Goal: Task Accomplishment & Management: Use online tool/utility

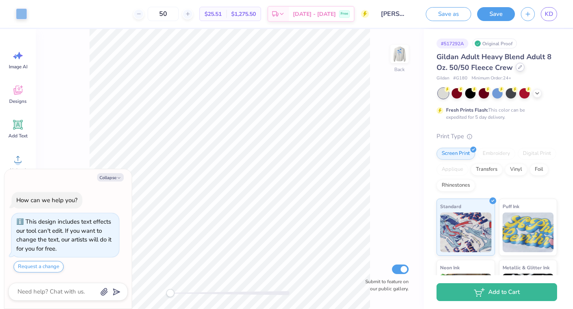
click at [516, 70] on div at bounding box center [520, 67] width 9 height 9
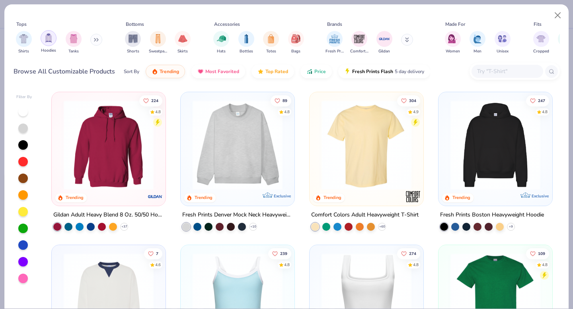
click at [45, 43] on img "filter for Hoodies" at bounding box center [48, 37] width 9 height 9
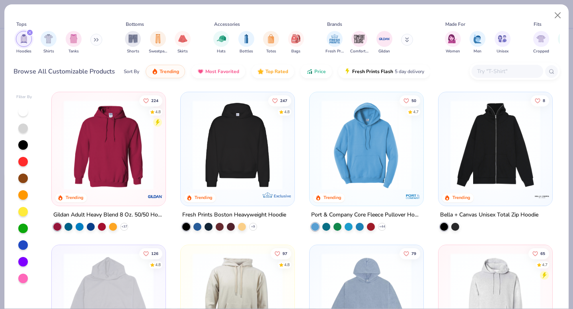
scroll to position [123, 0]
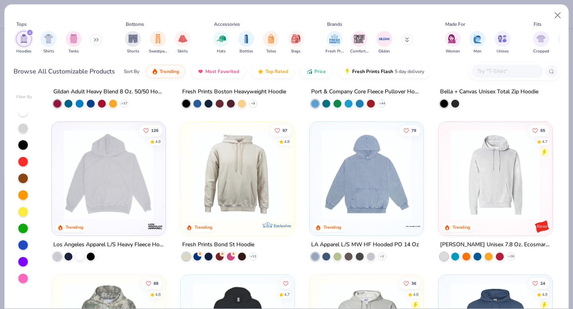
click at [123, 184] on img at bounding box center [109, 175] width 98 height 90
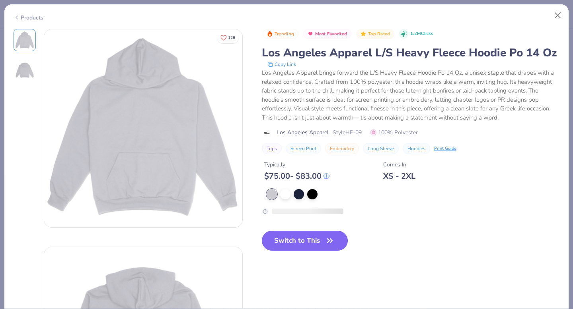
click at [292, 244] on button "Switch to This" at bounding box center [305, 241] width 86 height 20
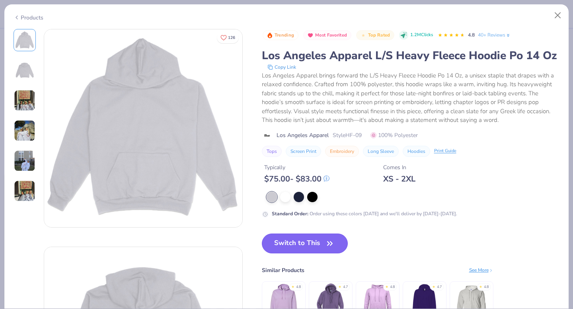
click at [290, 242] on button "Switch to This" at bounding box center [305, 244] width 86 height 20
click at [302, 237] on button "Switch to This" at bounding box center [305, 244] width 86 height 20
click at [302, 238] on button "Switch to This" at bounding box center [305, 244] width 86 height 20
click at [327, 243] on icon "button" at bounding box center [329, 243] width 11 height 11
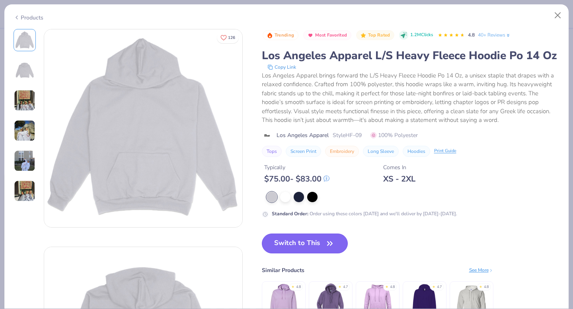
click at [320, 240] on button "Switch to This" at bounding box center [305, 244] width 86 height 20
type textarea "x"
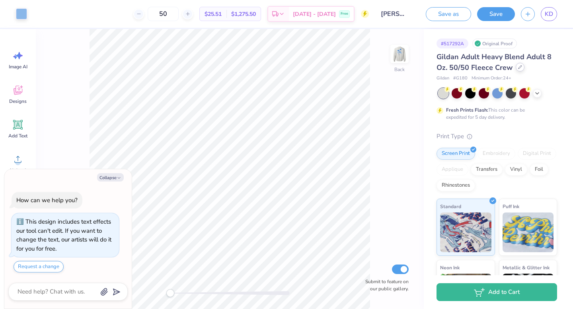
click at [519, 71] on div at bounding box center [520, 67] width 9 height 9
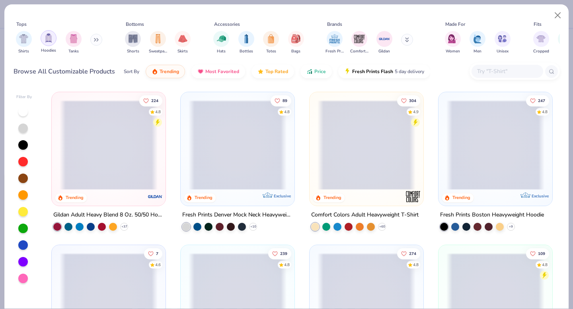
click at [49, 39] on img "filter for Hoodies" at bounding box center [48, 37] width 9 height 9
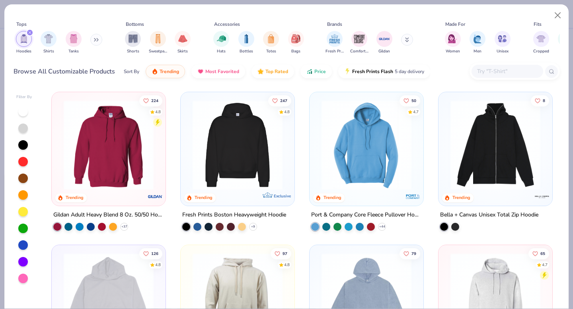
click at [105, 204] on div "224 4.8 Trending Gildan Adult Heavy Blend 8 Oz. 50/50 Hooded Sweatshirt + 37 24…" at bounding box center [302, 198] width 516 height 221
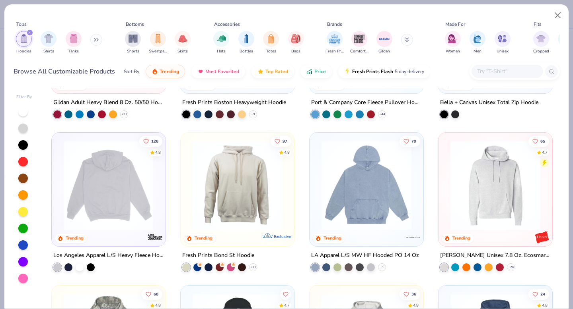
click at [133, 208] on img at bounding box center [109, 186] width 98 height 90
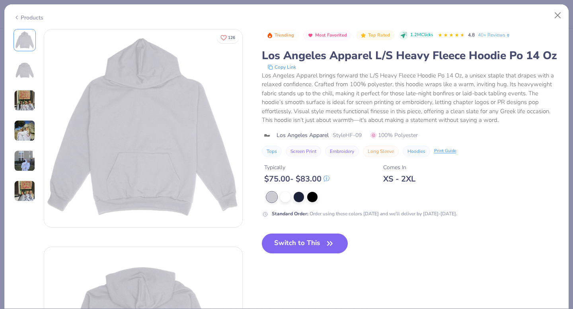
click at [303, 244] on button "Switch to This" at bounding box center [305, 244] width 86 height 20
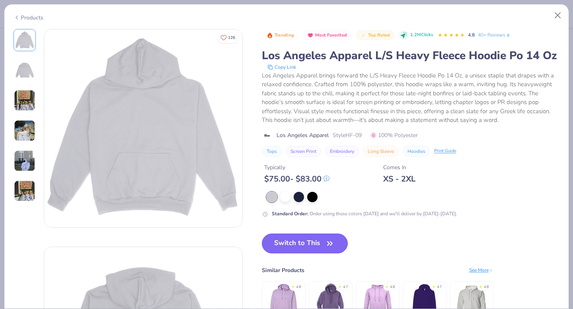
click at [284, 242] on button "Switch to This" at bounding box center [305, 244] width 86 height 20
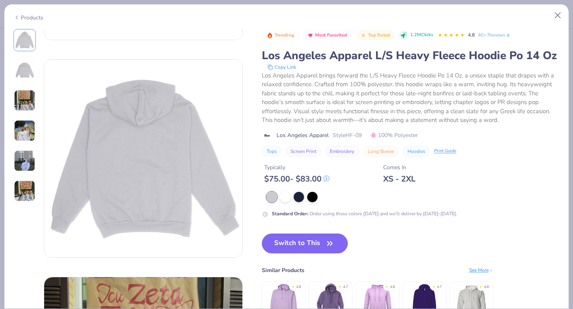
scroll to position [191, 0]
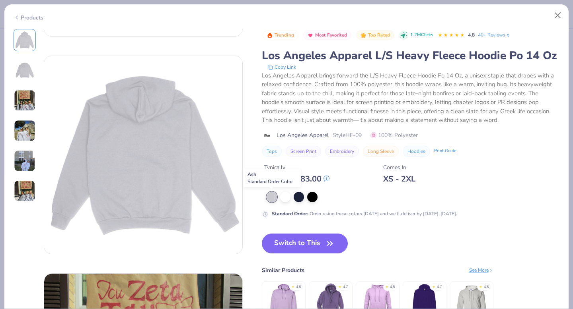
click at [270, 198] on div at bounding box center [272, 197] width 10 height 10
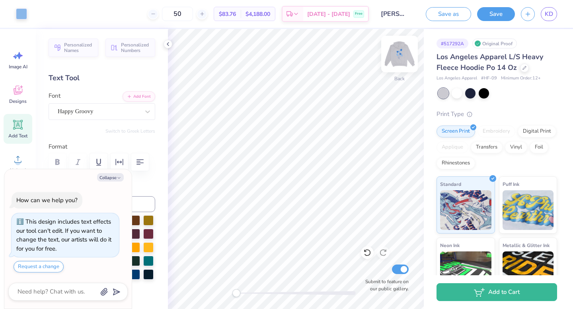
click at [397, 56] on img at bounding box center [399, 54] width 32 height 32
click at [398, 60] on img at bounding box center [399, 54] width 32 height 32
type textarea "x"
type input "4.47"
type input "1.92"
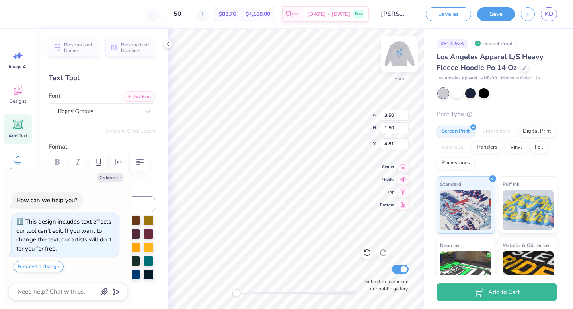
type input "4.86"
type textarea "x"
type input "3.92"
type input "1.68"
type input "4.83"
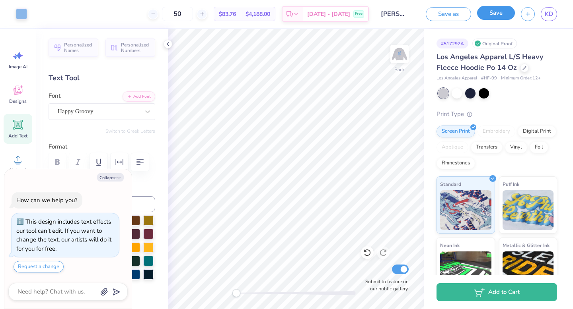
click at [484, 14] on button "Save" at bounding box center [496, 13] width 38 height 14
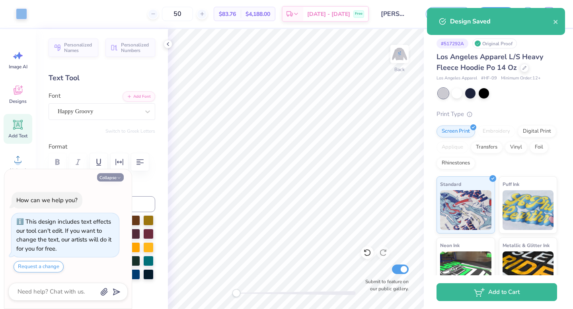
click at [106, 179] on button "Collapse" at bounding box center [110, 177] width 27 height 8
type textarea "x"
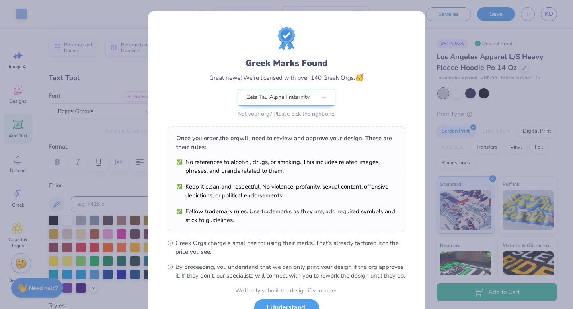
scroll to position [63, 0]
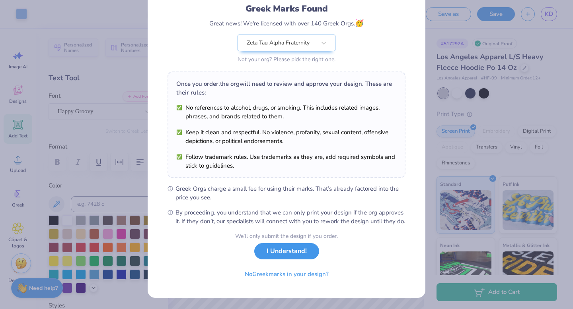
click at [280, 255] on button "I Understand!" at bounding box center [286, 251] width 65 height 16
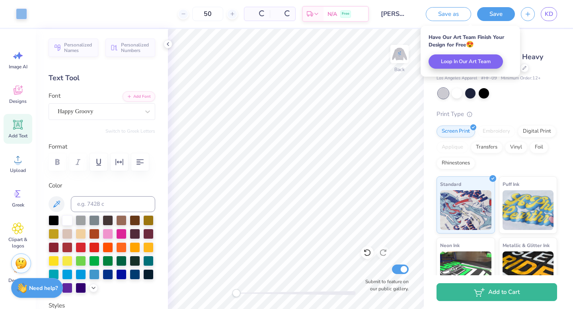
scroll to position [0, 0]
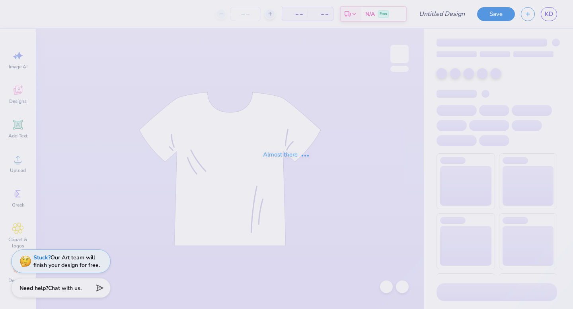
type input "[PERSON_NAME] : [US_STATE][GEOGRAPHIC_DATA][US_STATE]"
type input "50"
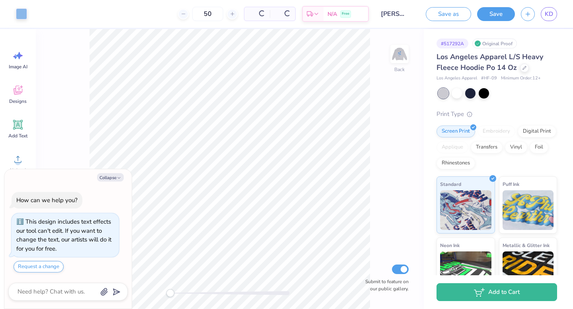
type textarea "x"
click at [523, 14] on button "button" at bounding box center [528, 13] width 14 height 14
type textarea "x"
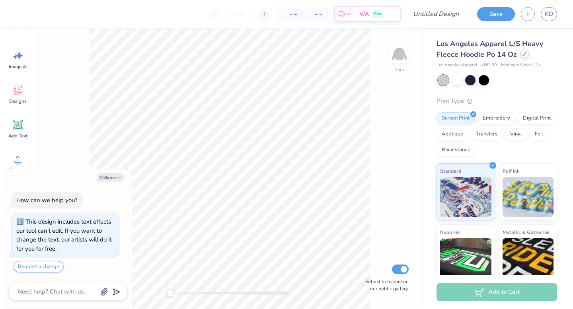
click at [522, 54] on icon at bounding box center [524, 54] width 4 height 4
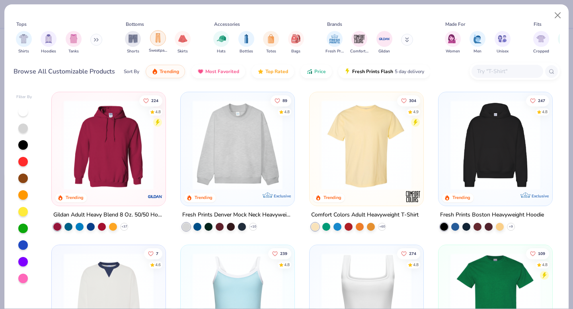
click at [156, 43] on div "filter for Sweatpants" at bounding box center [158, 38] width 16 height 16
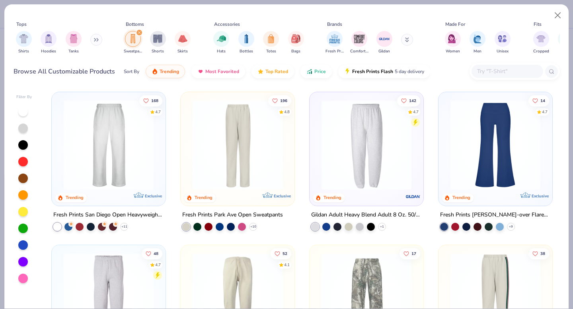
click at [129, 181] on img at bounding box center [109, 145] width 98 height 90
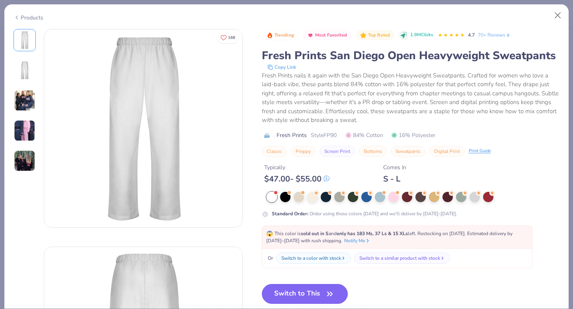
click at [311, 291] on button "Switch to This" at bounding box center [305, 294] width 86 height 20
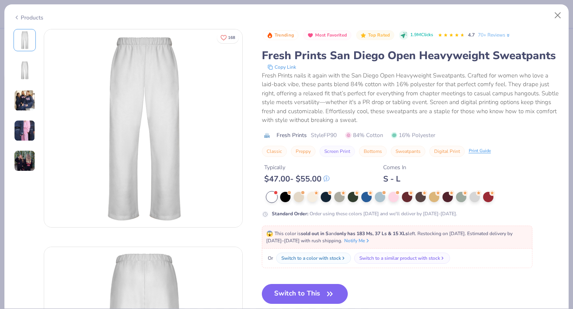
scroll to position [23, 0]
click at [305, 298] on button "Switch to This" at bounding box center [305, 294] width 86 height 20
click at [297, 296] on button "Switch to This" at bounding box center [305, 294] width 86 height 20
click at [560, 15] on button "Close" at bounding box center [557, 15] width 15 height 15
click at [556, 16] on button "Close" at bounding box center [557, 15] width 15 height 15
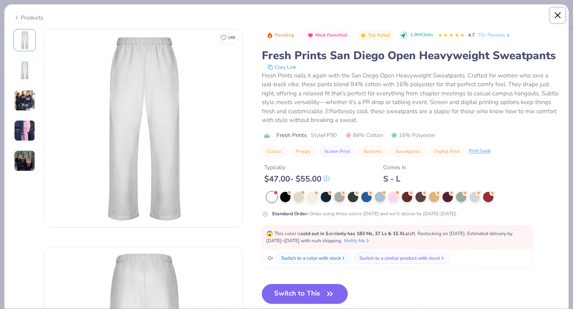
click at [557, 14] on button "Close" at bounding box center [557, 15] width 15 height 15
type textarea "x"
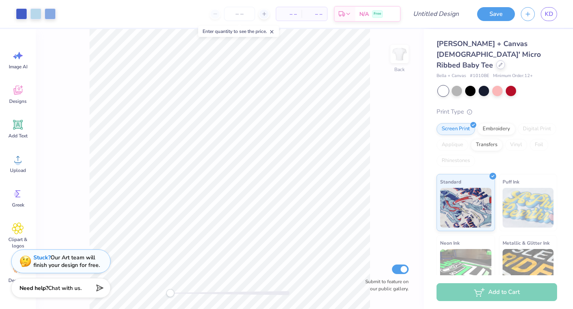
click at [496, 60] on div at bounding box center [500, 64] width 9 height 9
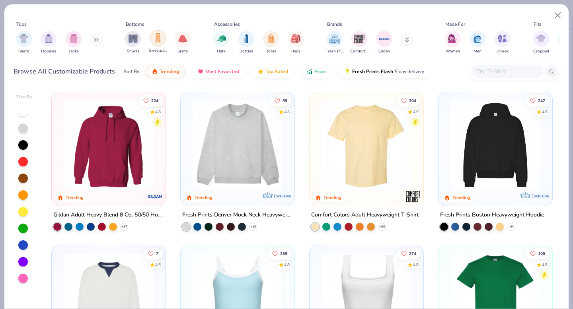
click at [161, 42] on img "filter for Sweatpants" at bounding box center [158, 37] width 9 height 9
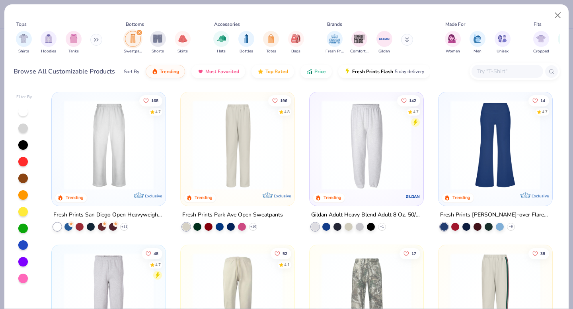
click at [119, 162] on img at bounding box center [109, 145] width 98 height 90
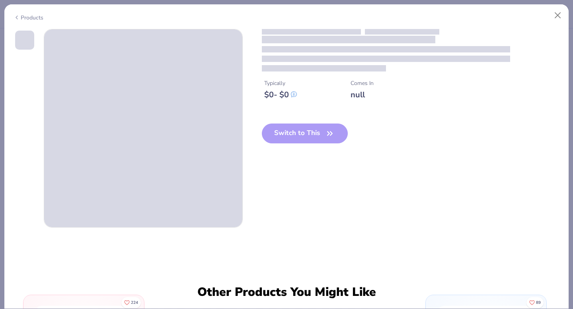
click at [286, 133] on div "Switch to This" at bounding box center [305, 140] width 86 height 33
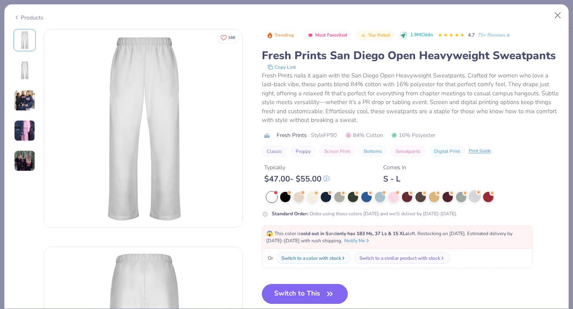
click at [474, 198] on div at bounding box center [474, 196] width 10 height 10
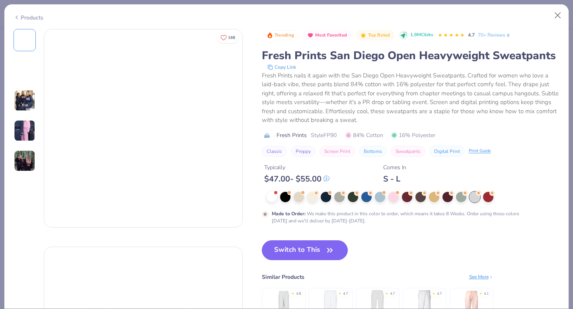
scroll to position [29, 0]
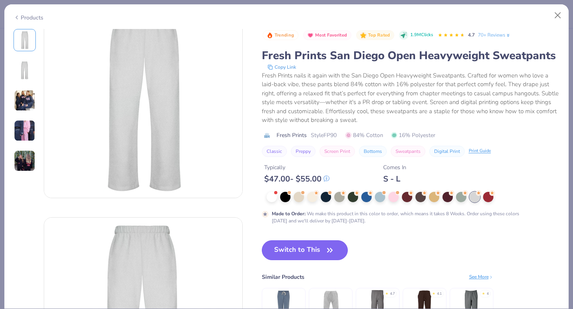
click at [295, 252] on button "Switch to This" at bounding box center [305, 251] width 86 height 20
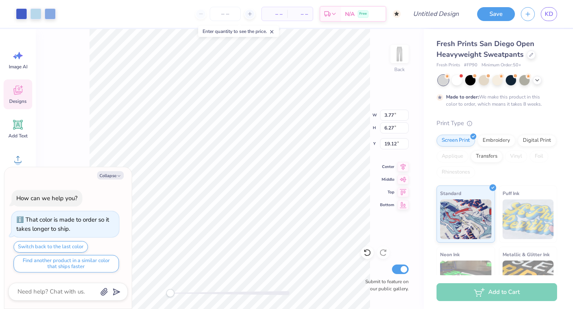
type textarea "x"
type input "4.26"
type input "7.09"
type input "4.29"
type textarea "x"
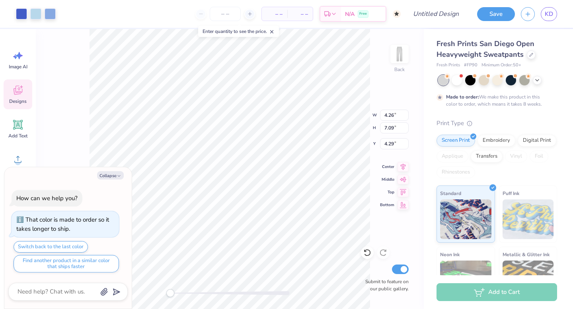
type input "4.60"
type input "7.67"
type input "3.71"
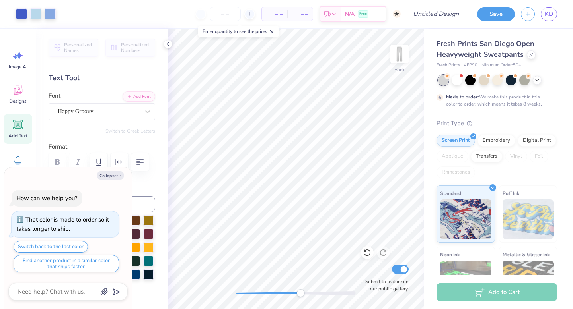
drag, startPoint x: 235, startPoint y: 294, endPoint x: 298, endPoint y: 294, distance: 63.6
click at [298, 294] on div "Accessibility label" at bounding box center [300, 294] width 8 height 8
click at [100, 183] on div "Collapse How can we help you? That color is made to order so it takes longer to…" at bounding box center [67, 238] width 127 height 142
click at [104, 175] on button "Collapse" at bounding box center [110, 175] width 27 height 8
type textarea "x"
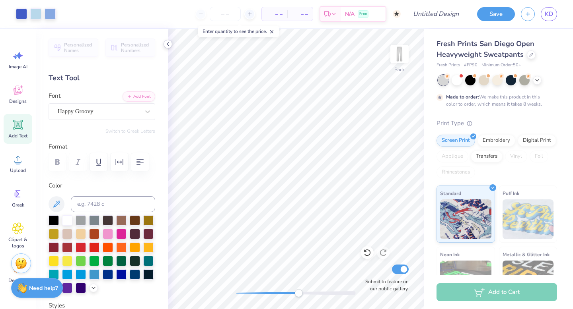
click at [165, 47] on icon at bounding box center [168, 44] width 6 height 6
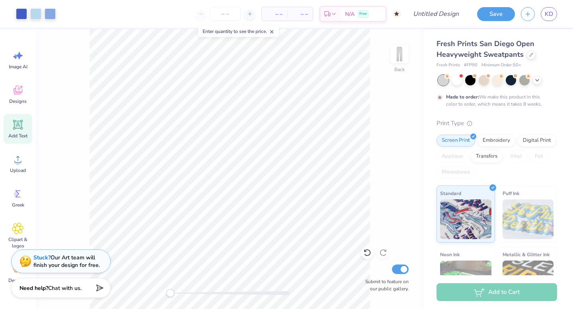
click at [163, 286] on div "Back Submit to feature on our public gallery." at bounding box center [230, 169] width 388 height 280
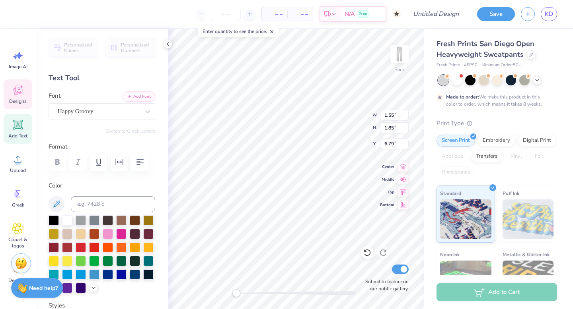
type textarea "Z"
type input "1.29"
type input "1.76"
type input "4.80"
type textarea "K"
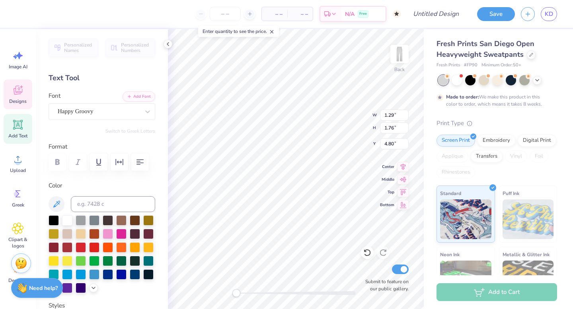
type textarea "t"
type input "1.55"
type input "1.60"
type input "7.09"
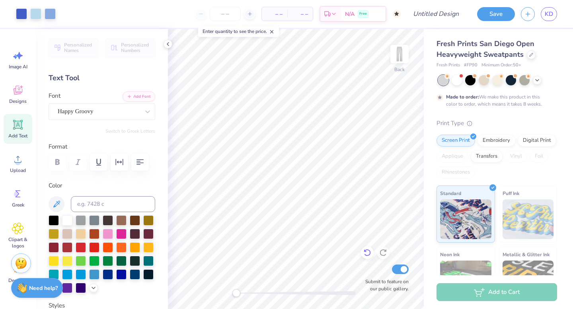
click at [369, 253] on icon at bounding box center [367, 253] width 8 height 8
click at [368, 253] on icon at bounding box center [367, 253] width 8 height 8
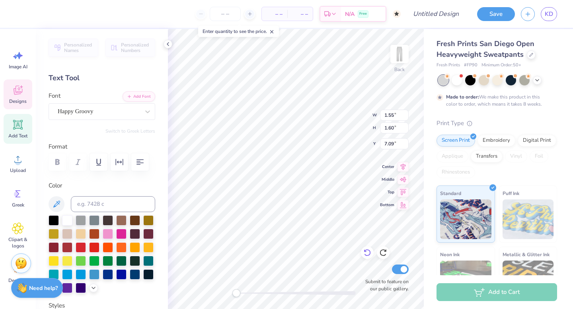
type textarea "A"
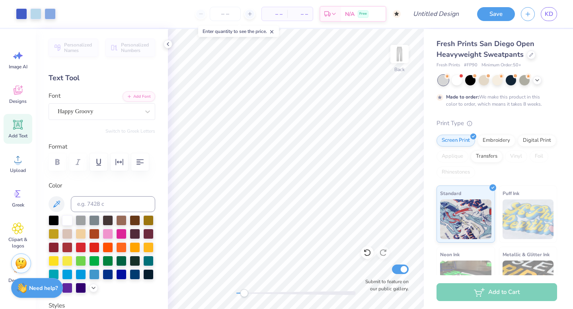
drag, startPoint x: 234, startPoint y: 292, endPoint x: 244, endPoint y: 292, distance: 10.0
click at [244, 292] on div "Accessibility label" at bounding box center [244, 294] width 8 height 8
click at [227, 294] on div "Back Submit to feature on our public gallery." at bounding box center [296, 169] width 256 height 280
click at [402, 56] on img at bounding box center [399, 54] width 32 height 32
click at [406, 58] on img at bounding box center [399, 54] width 32 height 32
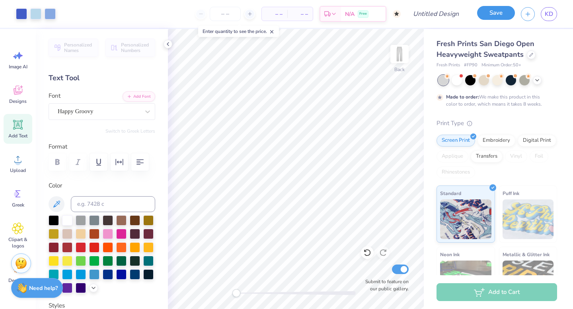
click at [502, 12] on button "Save" at bounding box center [496, 13] width 38 height 14
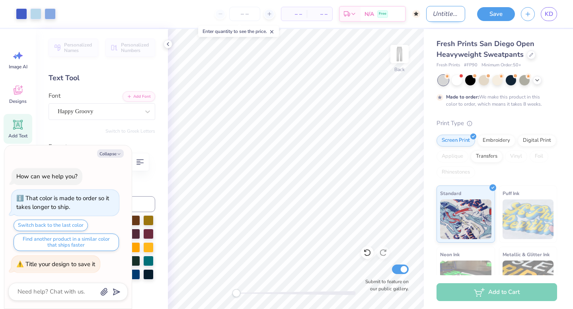
type textarea "x"
click at [436, 15] on input "Design Title" at bounding box center [445, 14] width 39 height 16
type input "S"
type textarea "x"
type input "S\"
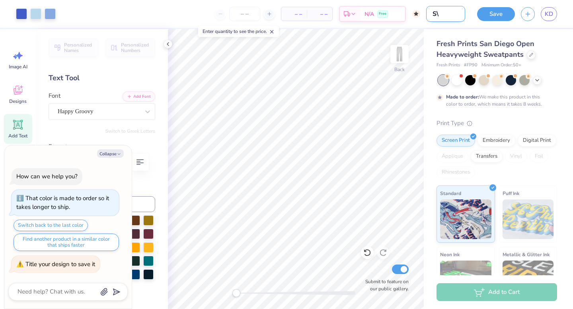
type textarea "x"
type input "S"
type textarea "x"
type input "N"
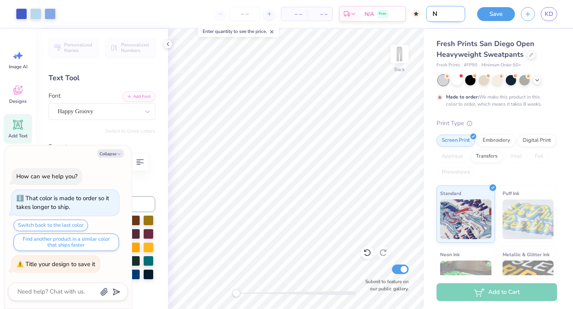
type textarea "x"
type input "B"
type textarea "x"
type input "Ba"
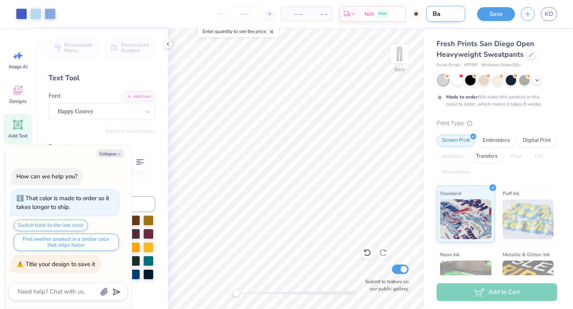
type textarea "x"
type input "Bal"
type textarea "x"
type input "Ball"
type textarea "x"
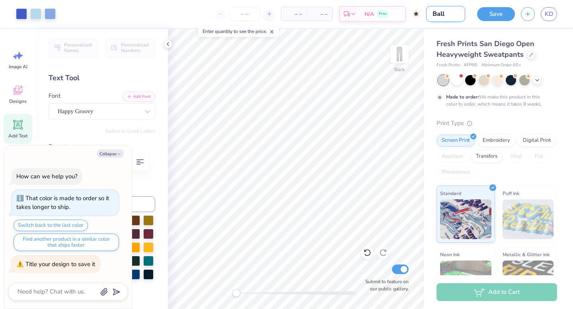
type input "Ballo"
type textarea "x"
type input "Balloo"
type textarea "x"
type input "Balloon"
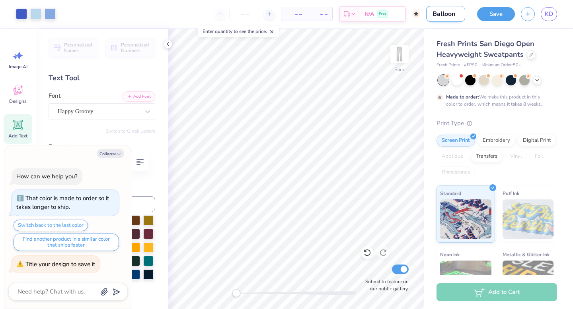
type textarea "x"
type input "Balloon"
type textarea "x"
type input "Balloon S"
type textarea "x"
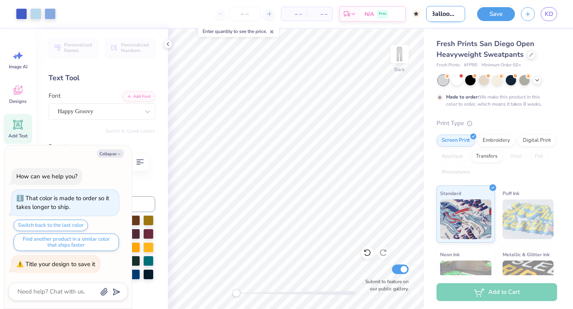
type input "Balloon Sw"
type textarea "x"
type input "Balloon Swe"
type textarea "x"
type input "Balloon Sw"
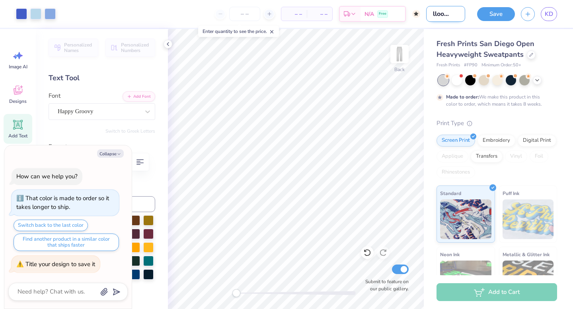
type textarea "x"
type input "Balloon Swe"
type textarea "x"
type input "Balloon Swea"
type textarea "x"
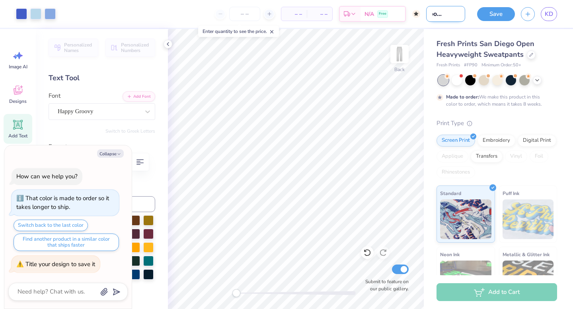
type input "Balloon Sweat"
type textarea "x"
type input "Balloon Sweatp"
type textarea "x"
type input "Balloon Sweatpa"
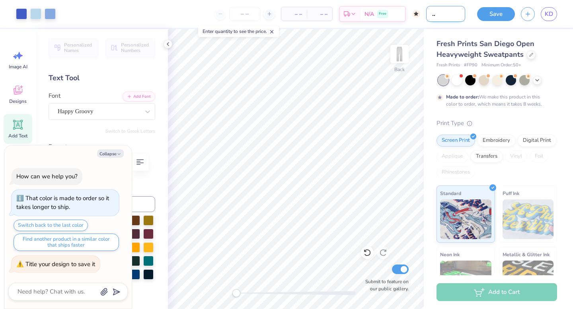
type textarea "x"
type input "Balloon Sweatpan"
type textarea "x"
type input "Balloon Sweatpant"
type textarea "x"
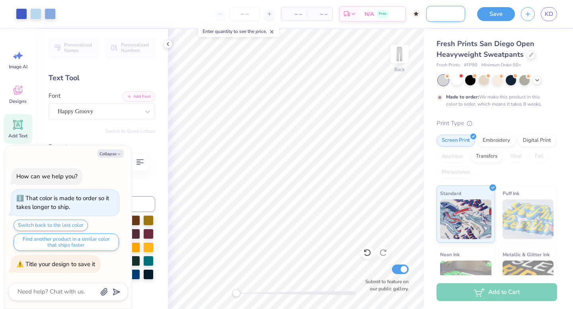
type input "Balloon Sweatpants"
type textarea "x"
type input "Balloon Sweatpants"
click at [490, 12] on button "Save" at bounding box center [496, 13] width 38 height 14
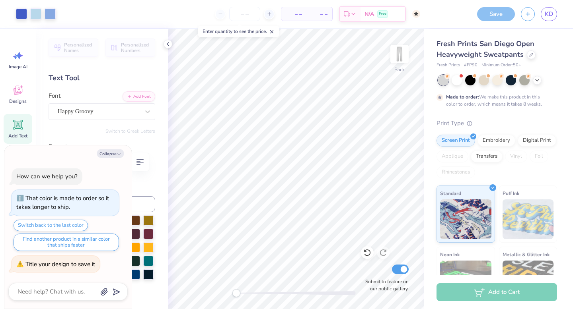
scroll to position [0, 0]
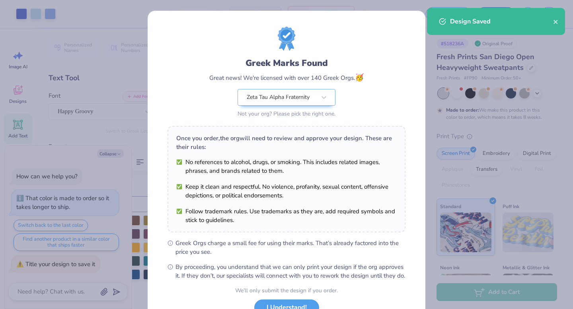
click at [114, 155] on div "Greek Marks Found Great news! We're licensed with over 140 Greek Orgs. 🥳 Zeta T…" at bounding box center [286, 154] width 573 height 309
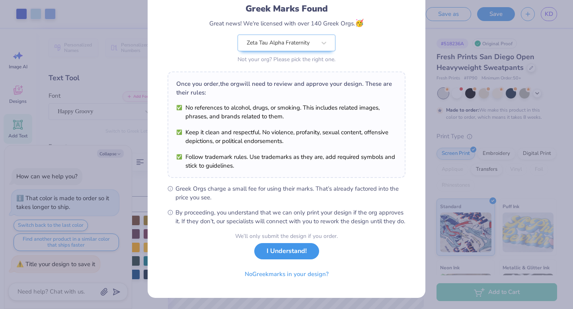
click at [302, 246] on button "I Understand!" at bounding box center [286, 251] width 65 height 16
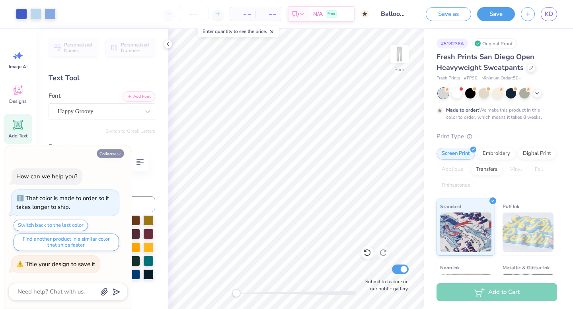
click at [117, 152] on icon "button" at bounding box center [119, 154] width 5 height 5
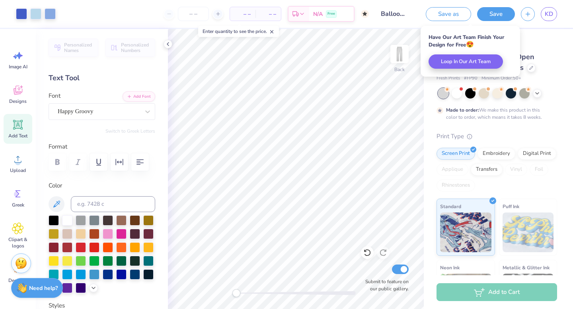
type textarea "x"
click at [170, 45] on icon at bounding box center [168, 44] width 6 height 6
